Goal: Transaction & Acquisition: Purchase product/service

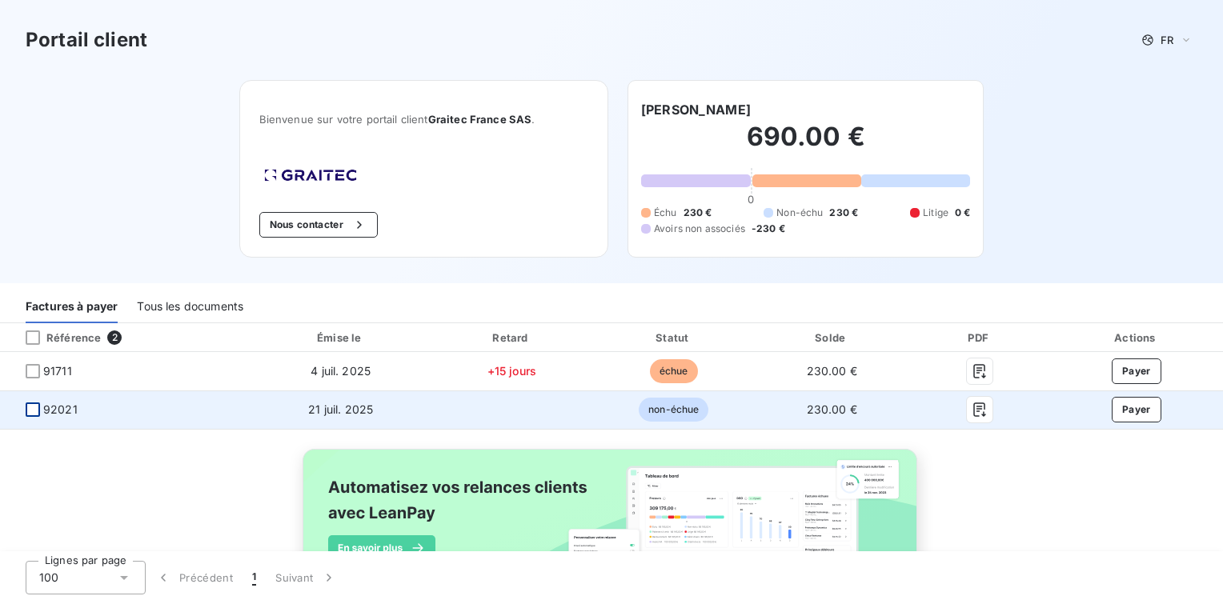
click at [32, 412] on div at bounding box center [33, 410] width 14 height 14
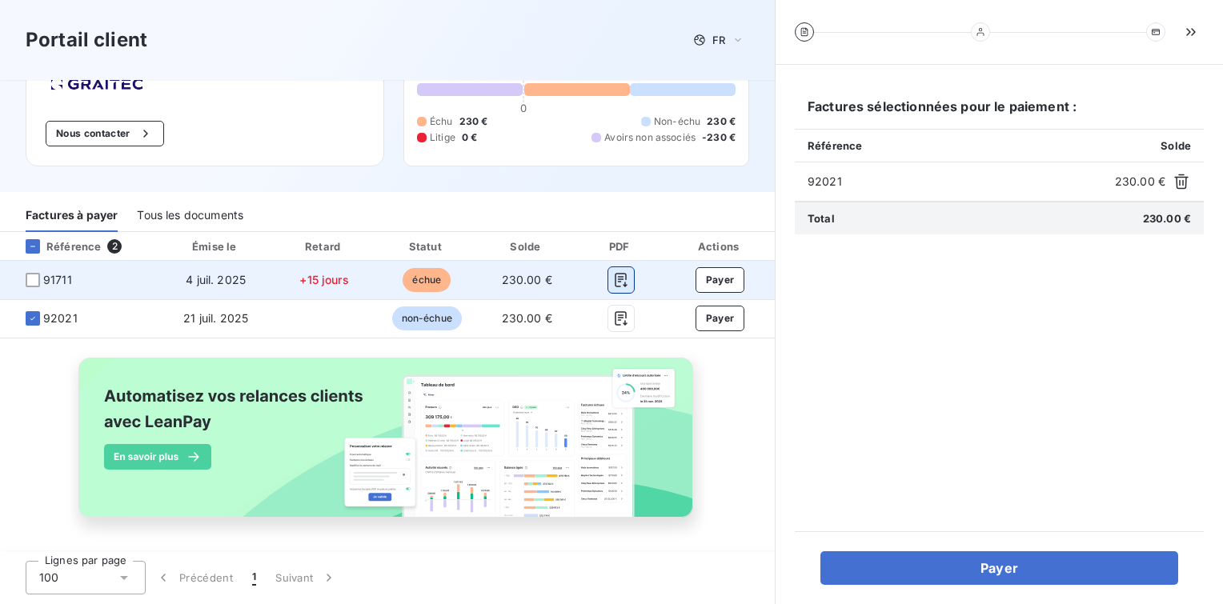
scroll to position [92, 0]
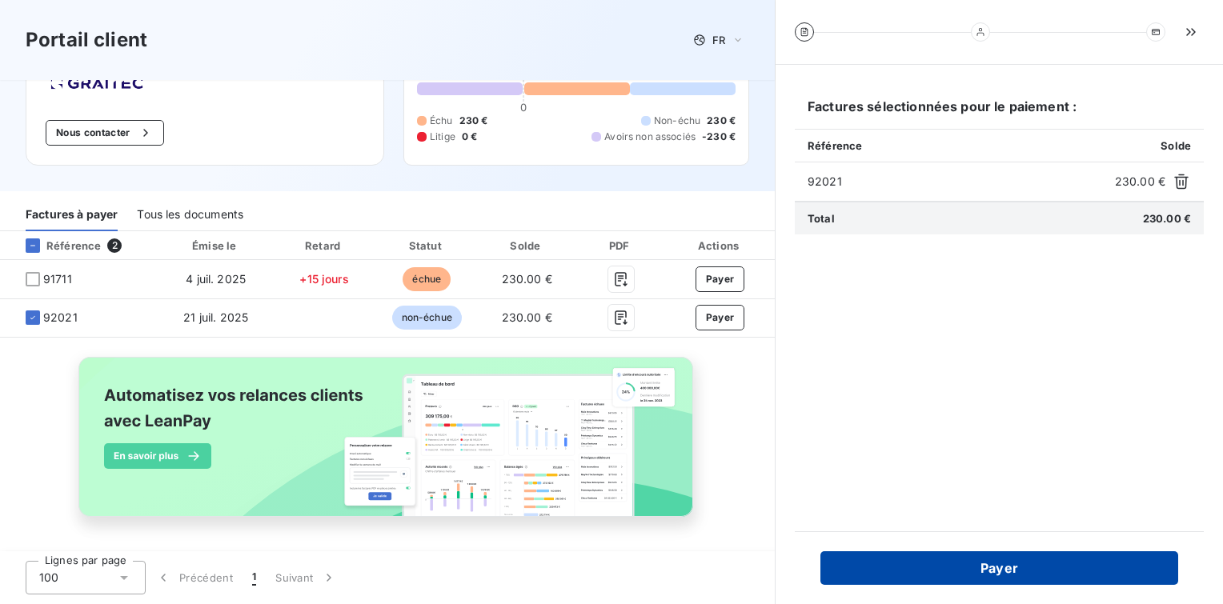
click at [977, 563] on button "Payer" at bounding box center [999, 569] width 358 height 34
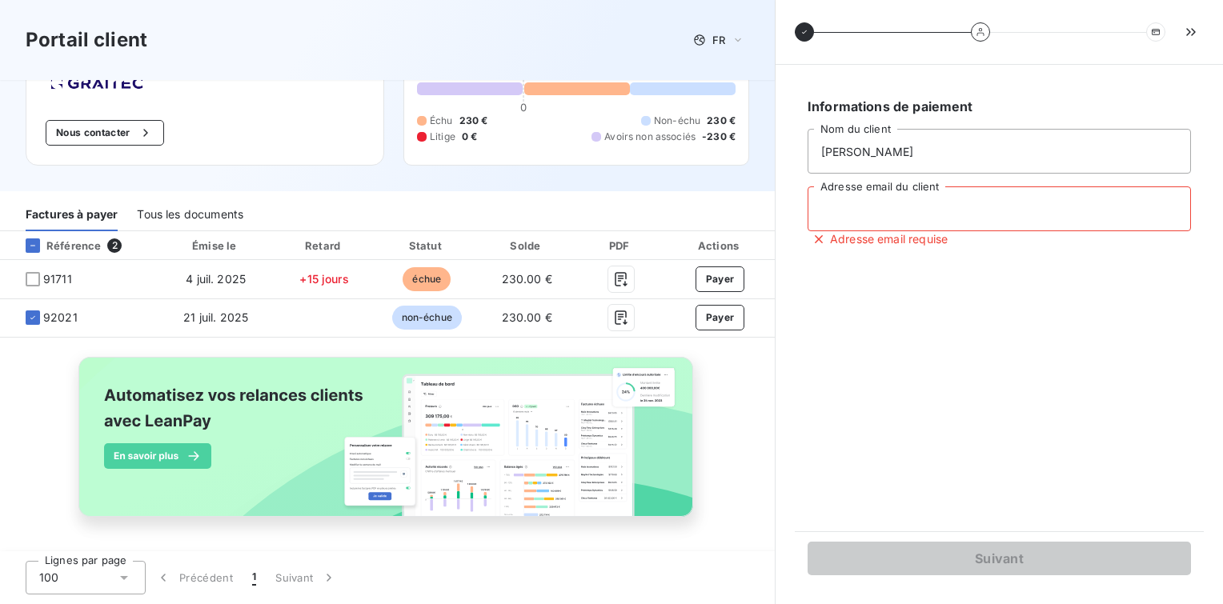
click at [938, 213] on input "Adresse email du client" at bounding box center [999, 209] width 383 height 45
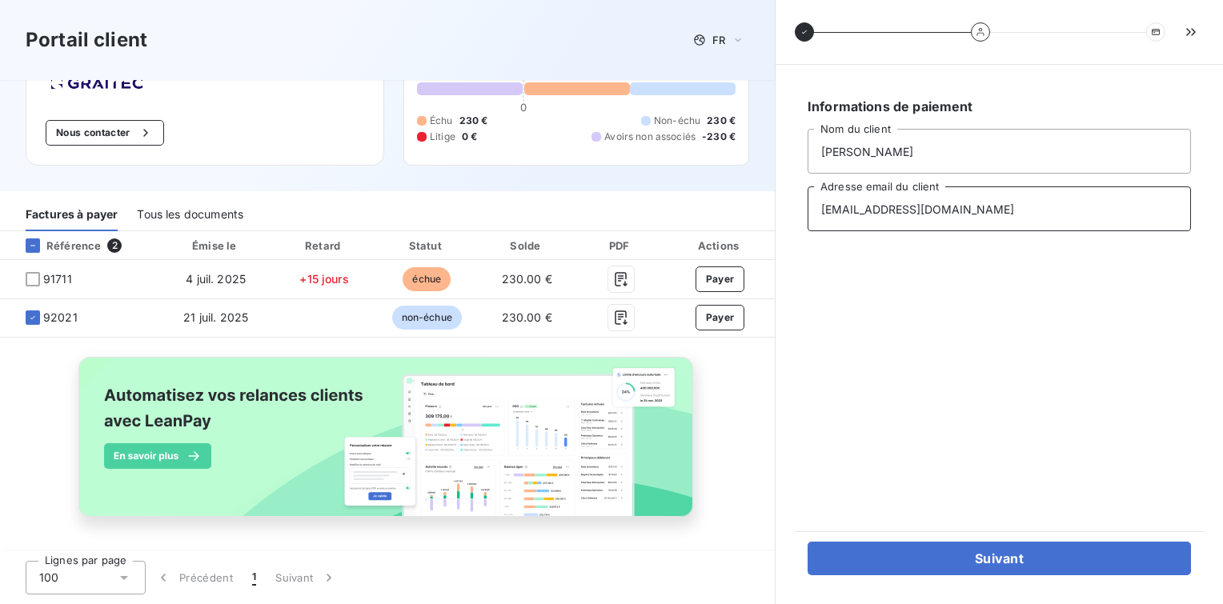
drag, startPoint x: 909, startPoint y: 207, endPoint x: 768, endPoint y: 207, distance: 141.7
click at [768, 207] on div "Portail client FR Bienvenue sur votre portail client Graitec [GEOGRAPHIC_DATA] …" at bounding box center [611, 302] width 1223 height 604
drag, startPoint x: 939, startPoint y: 211, endPoint x: 783, endPoint y: 215, distance: 156.1
click at [783, 215] on div "Informations de paiement [PERSON_NAME] Nom du client [EMAIL_ADDRESS][DOMAIN_NAM…" at bounding box center [999, 335] width 447 height 540
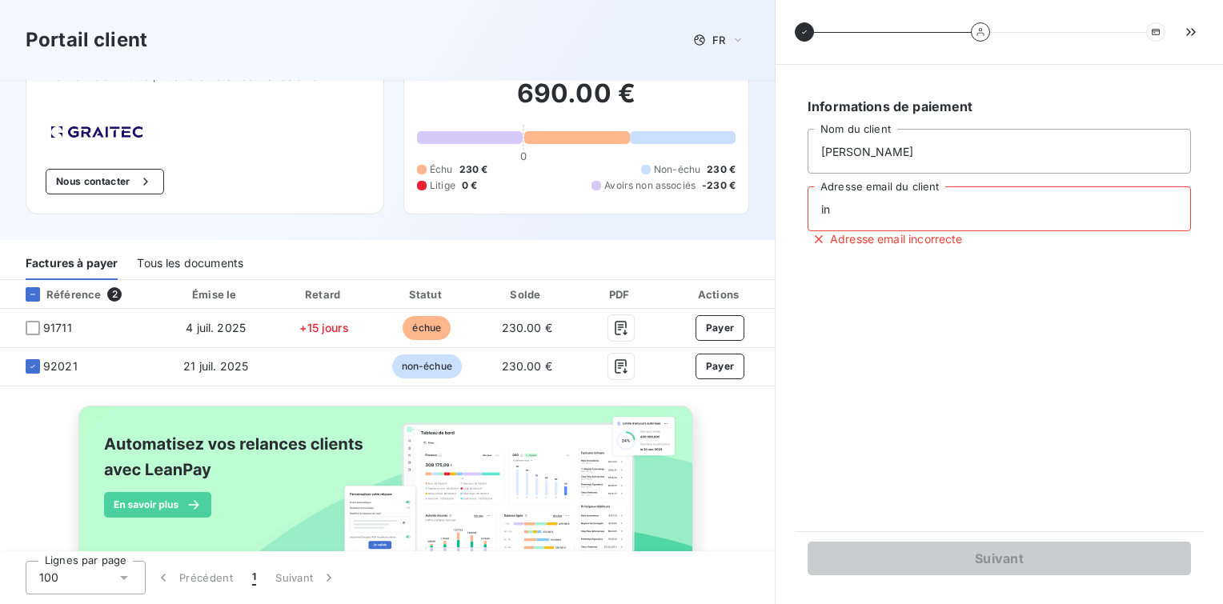
scroll to position [0, 0]
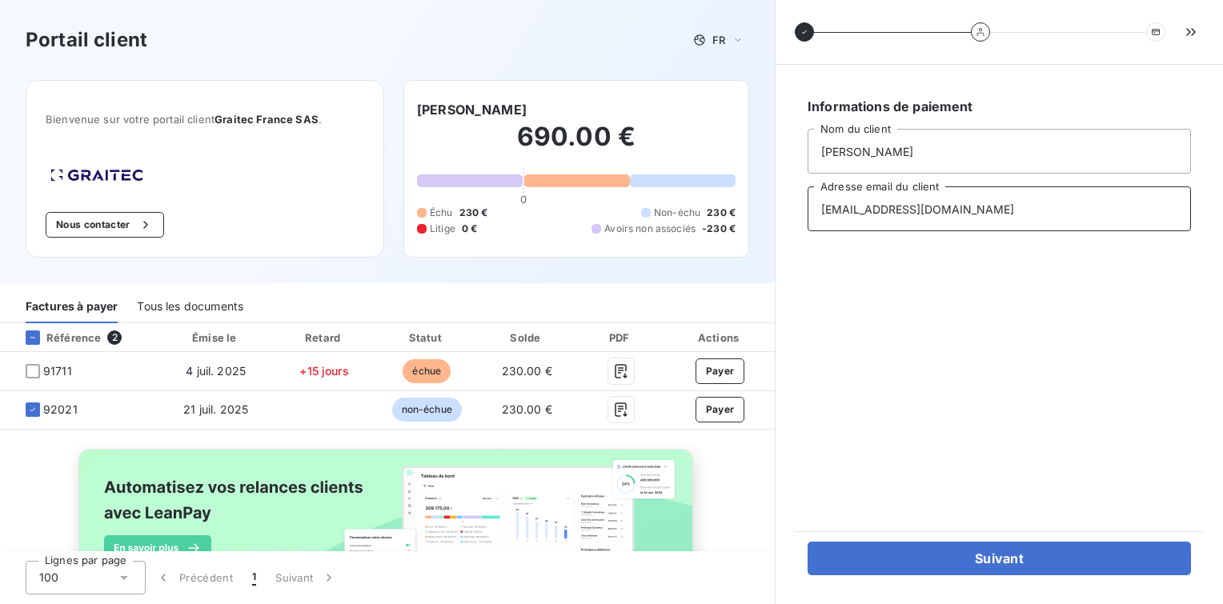
drag, startPoint x: 941, startPoint y: 210, endPoint x: 805, endPoint y: 207, distance: 135.3
click at [805, 207] on div "Informations de paiement [PERSON_NAME] Nom du client [EMAIL_ADDRESS][DOMAIN_NAM…" at bounding box center [999, 298] width 409 height 428
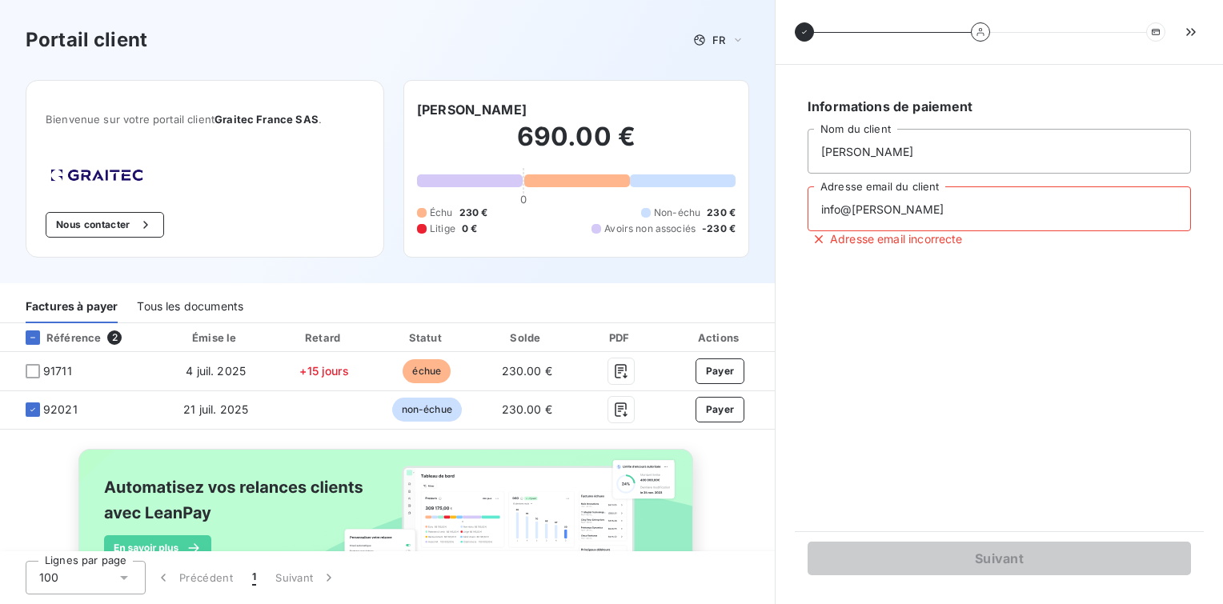
type input "[EMAIL_ADDRESS][PERSON_NAME][DOMAIN_NAME]"
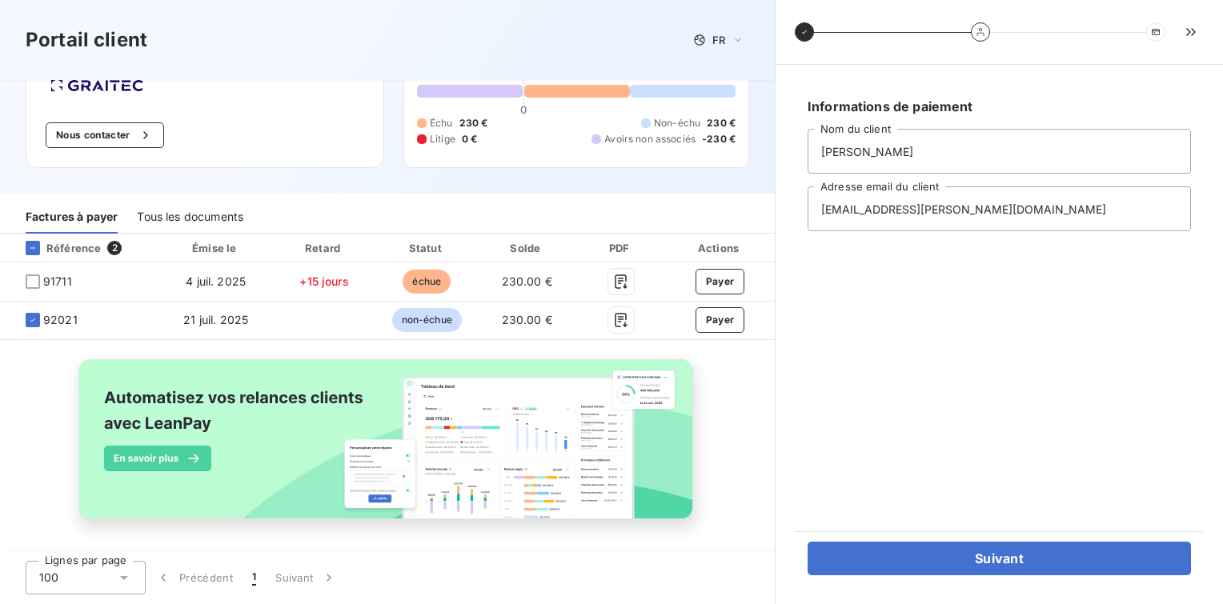
scroll to position [92, 0]
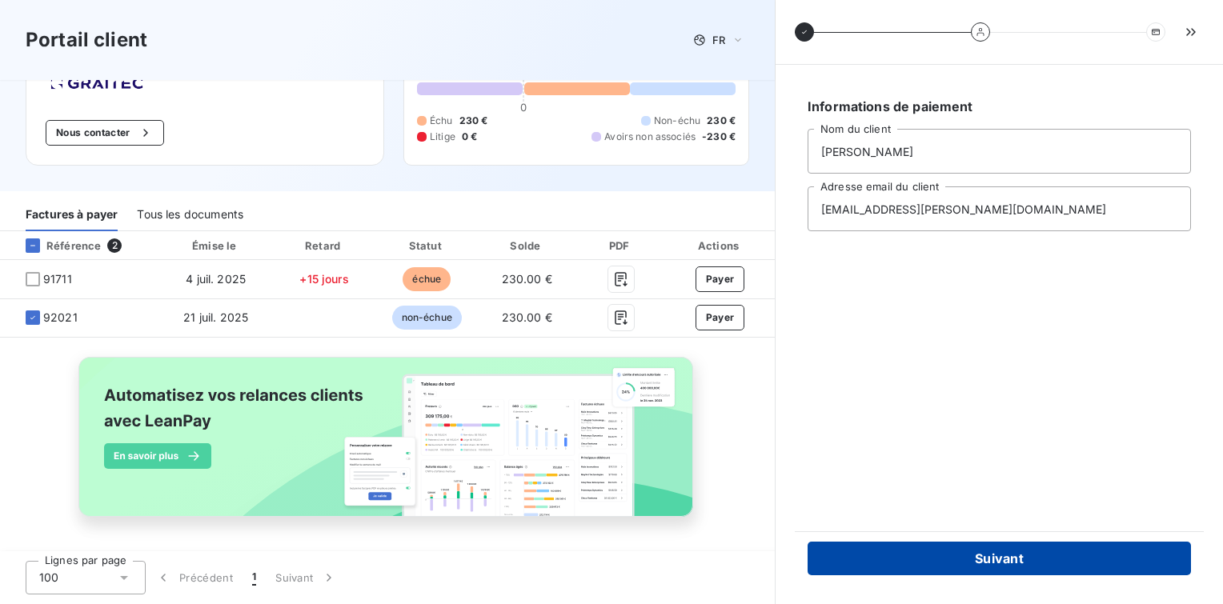
click at [977, 548] on button "Suivant" at bounding box center [999, 559] width 383 height 34
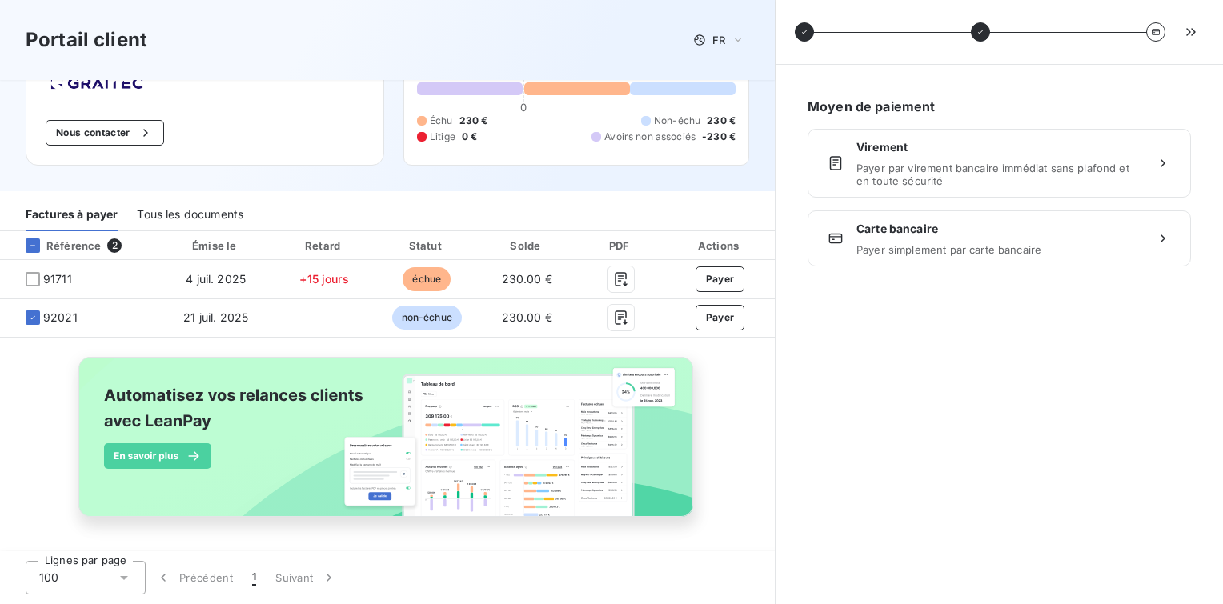
click at [1060, 238] on div "Carte bancaire Payer simplement par carte bancaire" at bounding box center [999, 238] width 286 height 35
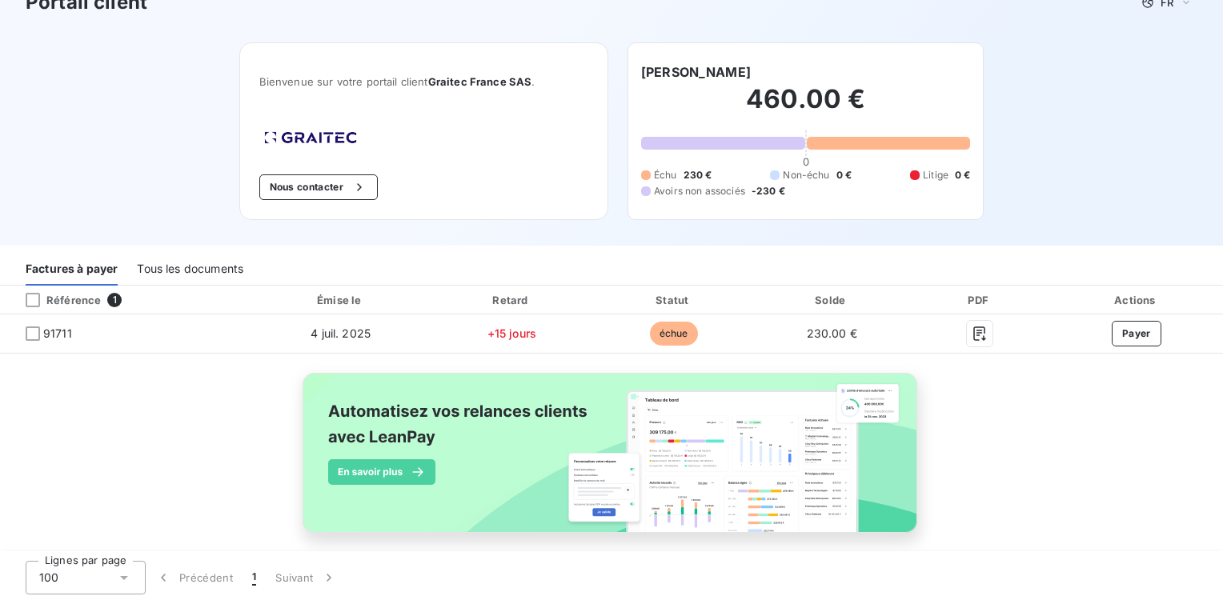
scroll to position [54, 0]
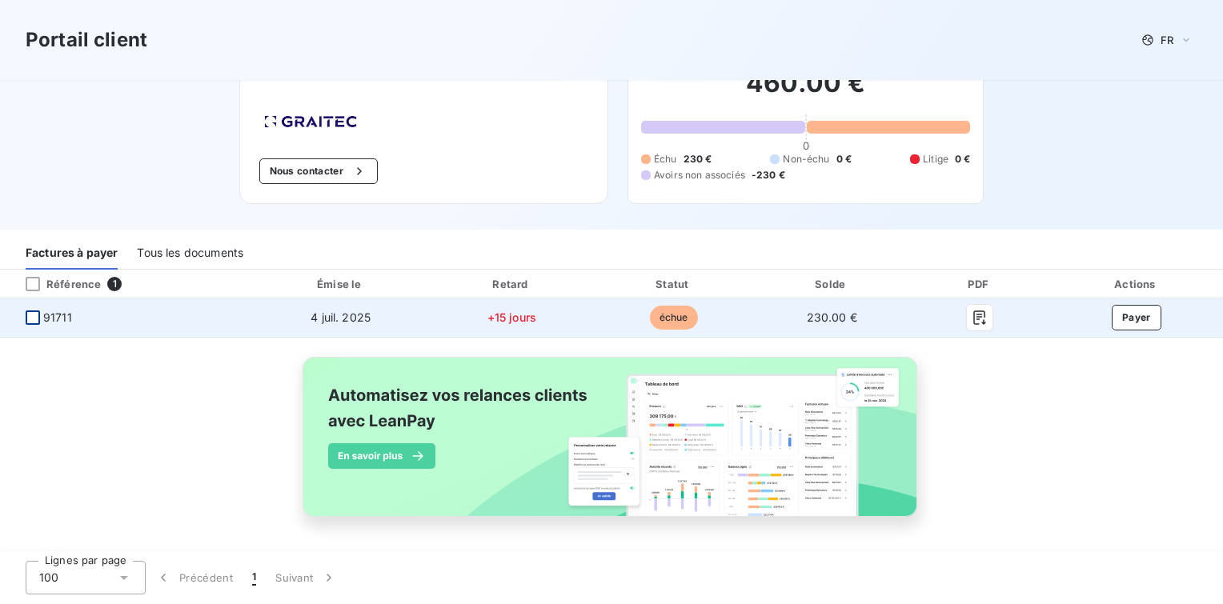
click at [35, 320] on div at bounding box center [33, 318] width 14 height 14
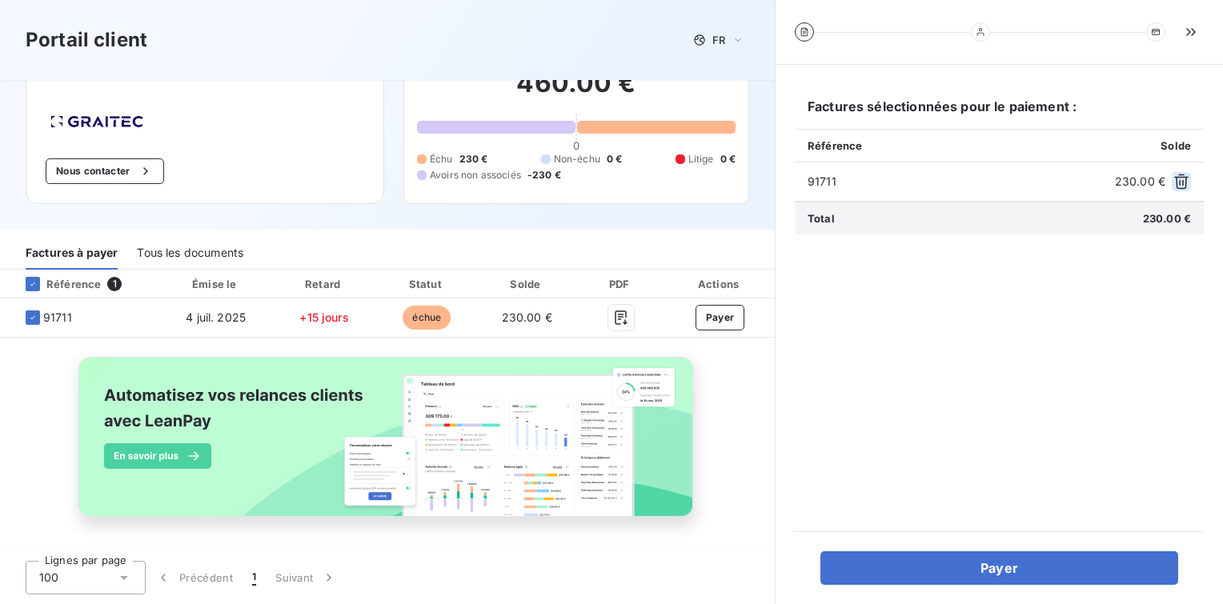
click at [1182, 183] on icon "button" at bounding box center [1181, 181] width 14 height 15
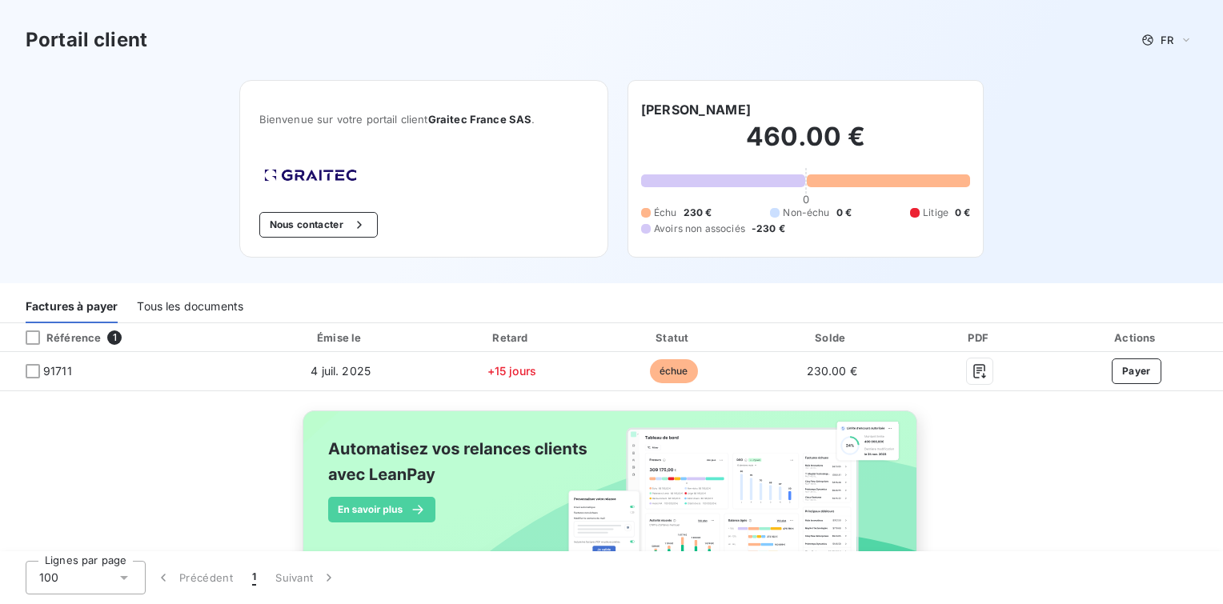
click at [220, 310] on div "Tous les documents" at bounding box center [190, 307] width 106 height 34
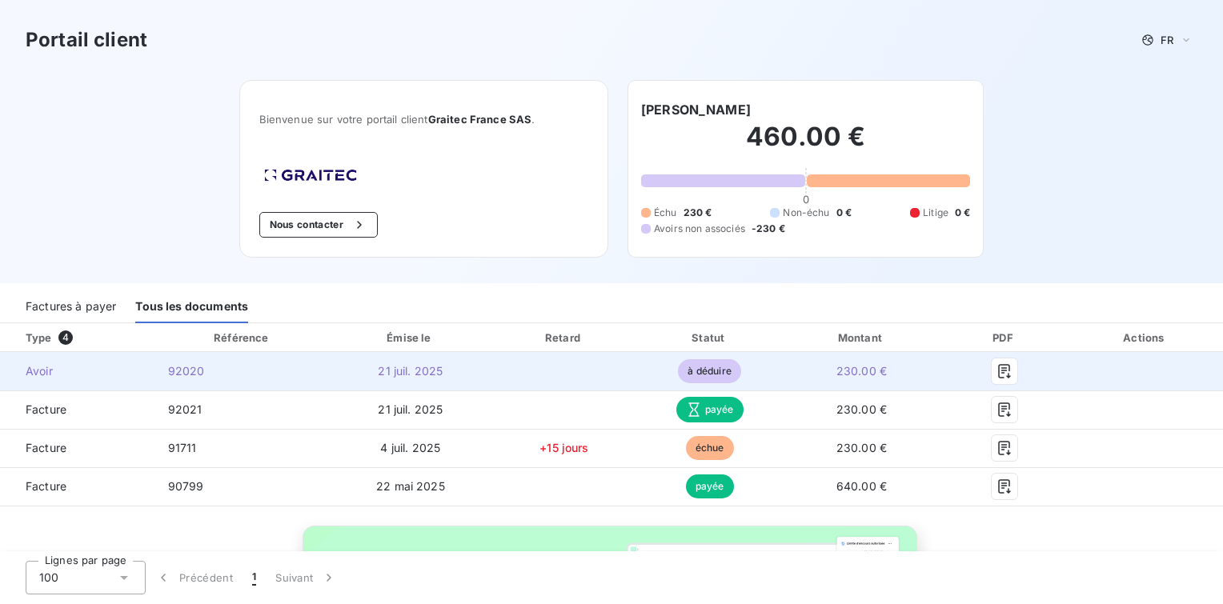
click at [38, 371] on span "Avoir" at bounding box center [78, 371] width 130 height 16
click at [192, 370] on span "92020" at bounding box center [186, 371] width 37 height 14
click at [1161, 371] on td at bounding box center [1145, 371] width 155 height 38
